Goal: Navigation & Orientation: Find specific page/section

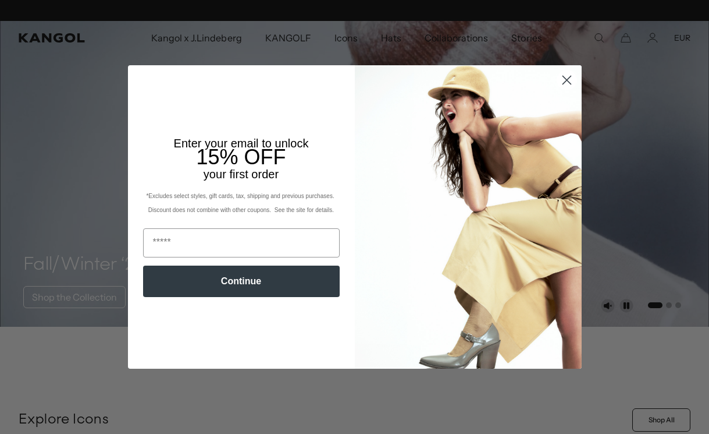
scroll to position [0, 240]
click at [566, 91] on img "POPUP Form" at bounding box center [468, 216] width 227 height 303
click at [562, 91] on img "POPUP Form" at bounding box center [468, 216] width 227 height 303
click at [572, 81] on circle "Close dialog" at bounding box center [566, 79] width 19 height 19
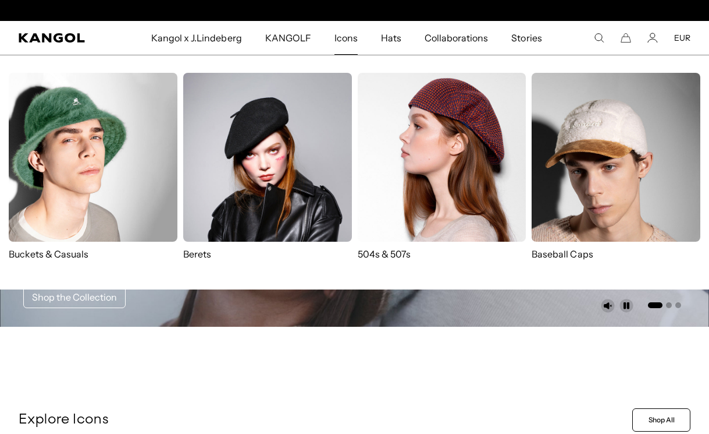
scroll to position [0, 0]
click at [87, 175] on img at bounding box center [93, 157] width 169 height 169
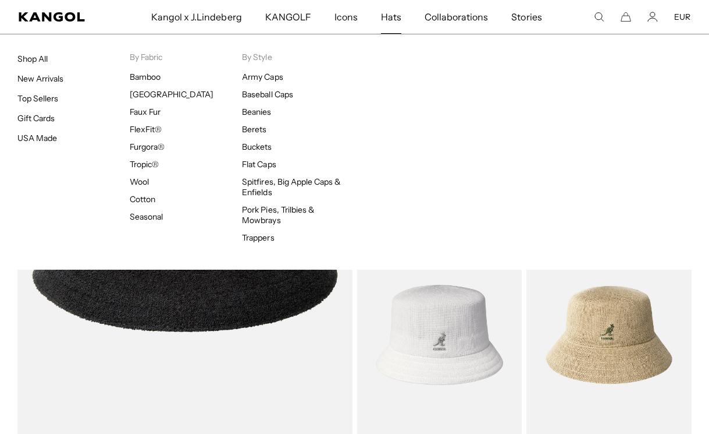
scroll to position [0, 240]
click at [388, 16] on span "Hats" at bounding box center [391, 17] width 20 height 34
